Goal: Navigation & Orientation: Find specific page/section

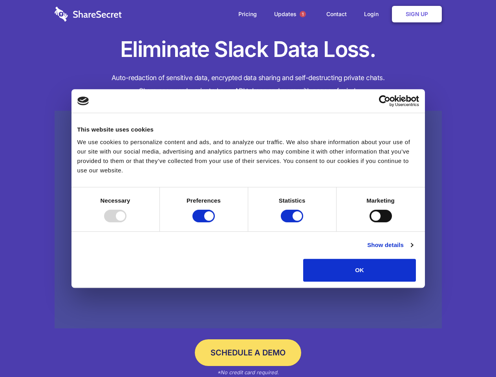
click at [127, 222] on div at bounding box center [115, 216] width 22 height 13
click at [215, 222] on input "Preferences" at bounding box center [204, 216] width 22 height 13
checkbox input "false"
click at [293, 222] on input "Statistics" at bounding box center [292, 216] width 22 height 13
checkbox input "false"
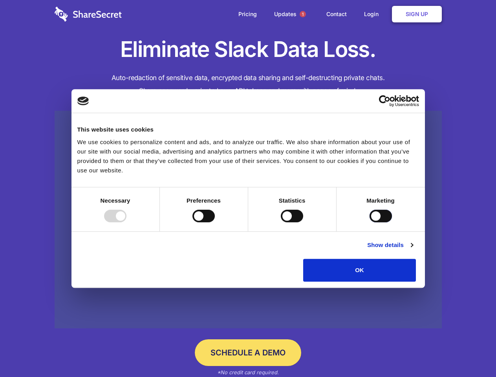
click at [370, 222] on input "Marketing" at bounding box center [381, 216] width 22 height 13
checkbox input "true"
click at [413, 250] on link "Show details" at bounding box center [391, 245] width 46 height 9
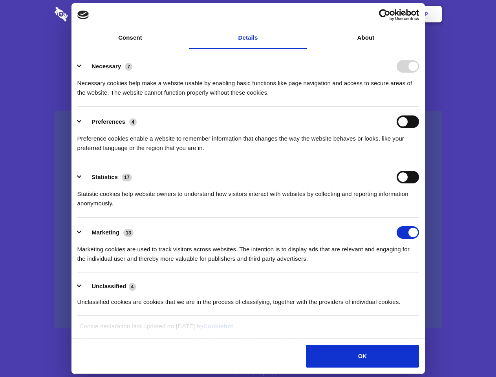
click at [419, 107] on li "Necessary 7 Necessary cookies help make a website usable by enabling basic func…" at bounding box center [248, 78] width 342 height 55
click at [303, 14] on span "1" at bounding box center [303, 14] width 6 height 6
